Goal: Transaction & Acquisition: Purchase product/service

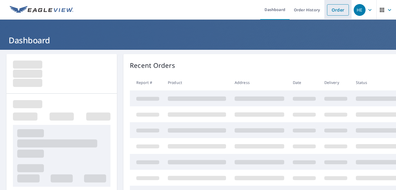
click at [335, 9] on link "Order" at bounding box center [338, 9] width 22 height 11
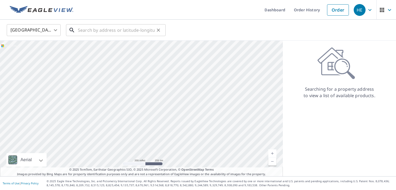
click at [88, 31] on input "text" at bounding box center [116, 30] width 77 height 15
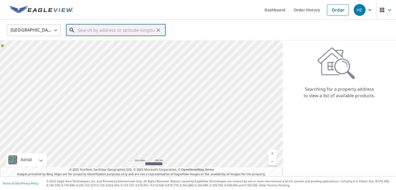
paste input "[STREET_ADDRESS][PERSON_NAME]"
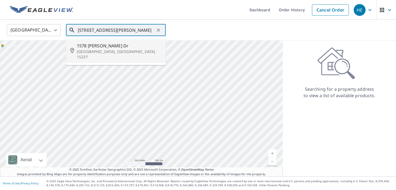
click at [102, 46] on span "1578 [PERSON_NAME] Dr" at bounding box center [119, 46] width 85 height 6
type input "[STREET_ADDRESS][PERSON_NAME]"
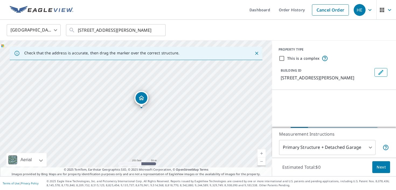
scroll to position [0, 0]
click at [314, 147] on body "HE HE Dashboard Order History Cancel Order HE United States [GEOGRAPHIC_DATA] ​…" at bounding box center [198, 95] width 396 height 190
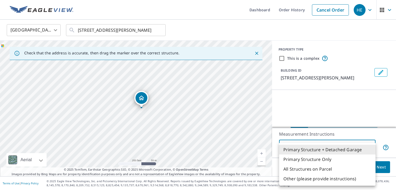
click at [311, 157] on li "Primary Structure Only" at bounding box center [327, 159] width 96 height 10
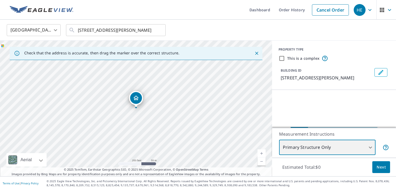
type input "1"
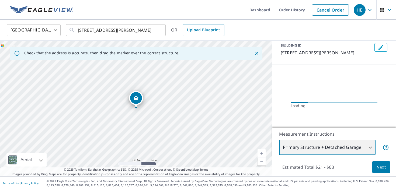
scroll to position [37, 0]
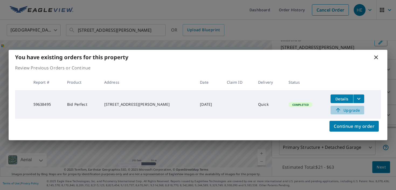
click at [342, 111] on span "Upgrade" at bounding box center [346, 110] width 27 height 6
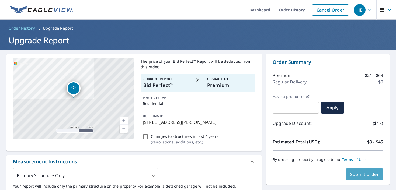
click at [353, 179] on button "Submit order" at bounding box center [364, 174] width 37 height 12
checkbox input "true"
